Goal: Find specific page/section: Find specific page/section

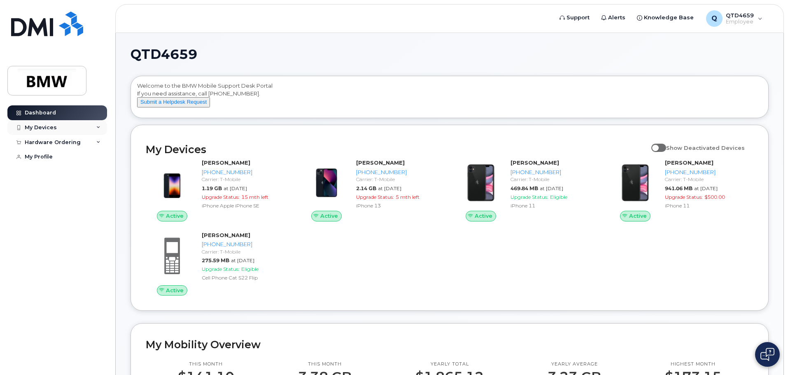
click at [96, 127] on div "My Devices" at bounding box center [57, 127] width 100 height 15
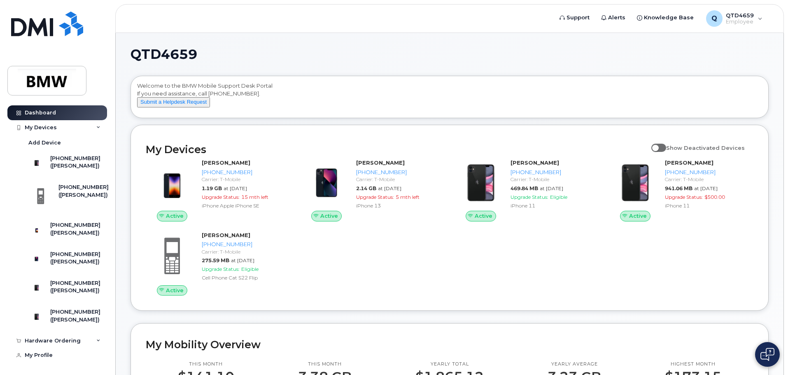
click at [96, 128] on icon at bounding box center [98, 128] width 4 height 4
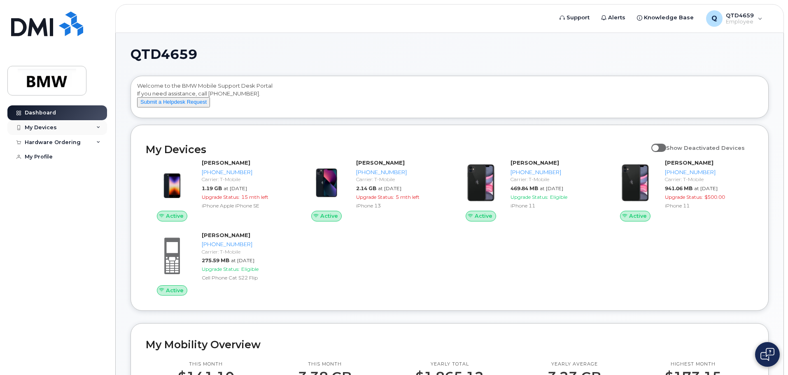
click at [54, 121] on div "My Devices" at bounding box center [57, 127] width 100 height 15
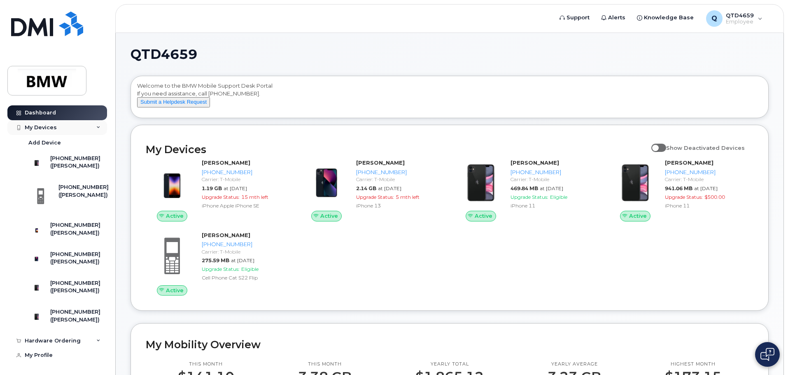
click at [54, 130] on div "My Devices" at bounding box center [41, 127] width 32 height 7
